Goal: Task Accomplishment & Management: Use online tool/utility

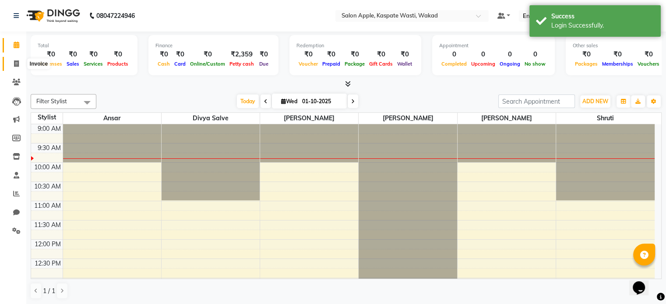
click at [12, 64] on span at bounding box center [16, 64] width 15 height 10
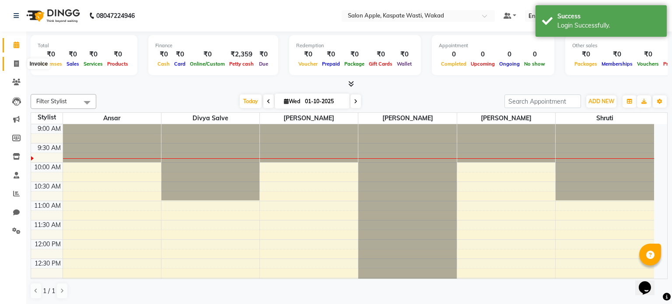
select select "7956"
select select "service"
